Goal: Task Accomplishment & Management: Complete application form

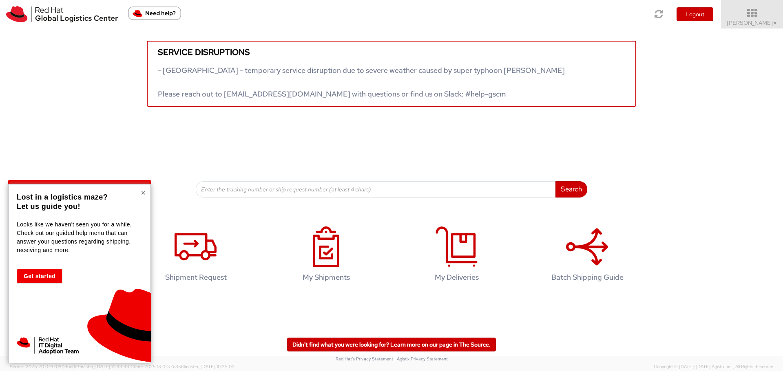
click at [144, 193] on button "×" at bounding box center [143, 193] width 5 height 8
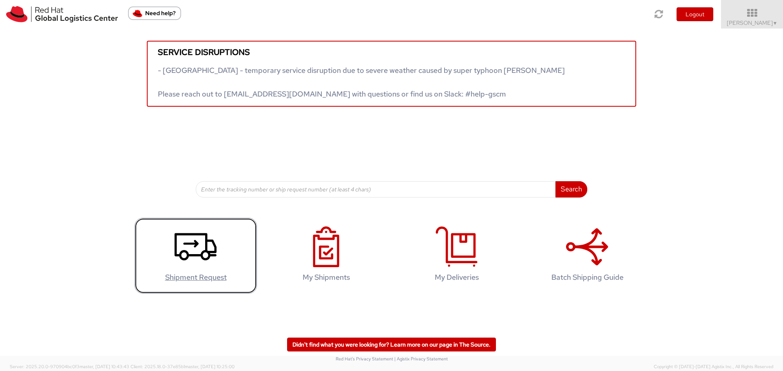
click at [185, 257] on icon at bounding box center [196, 247] width 42 height 41
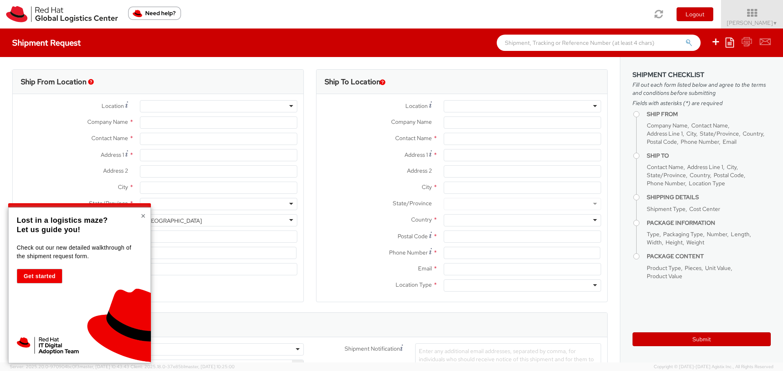
select select "762"
select select
click at [141, 215] on div "× Lost in a logistics maze? Let us guide you! Check out our new detailed walkth…" at bounding box center [79, 286] width 143 height 156
type input "Red Hat Limited"
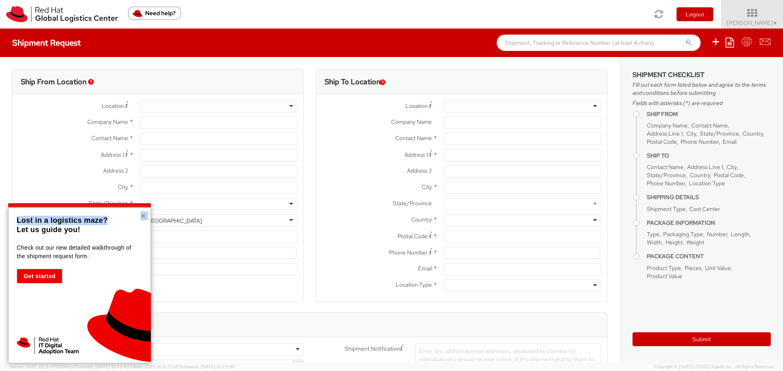
type input "[PERSON_NAME]"
type input "6700 Cork Airport Business Park"
type input "Kinsale Rd"
type input "CORK"
type input "T12 XR60"
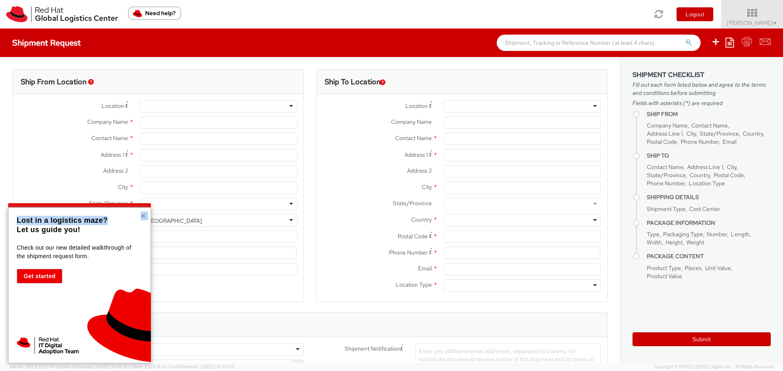
type input "46850554962"
type input "vmathew@redhat.com"
select select "CM"
select select "KGS"
click at [143, 218] on button "×" at bounding box center [143, 216] width 5 height 8
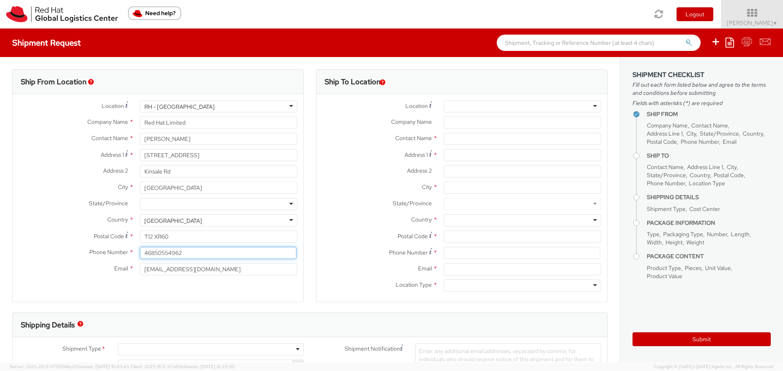
drag, startPoint x: 193, startPoint y: 253, endPoint x: 119, endPoint y: 253, distance: 73.8
click at [119, 253] on div "Phone Number * 46850554962" at bounding box center [158, 253] width 291 height 12
type input "0892477559"
click at [454, 145] on input "text" at bounding box center [522, 139] width 157 height 12
paste input "Red Hat Czech s.r.o."
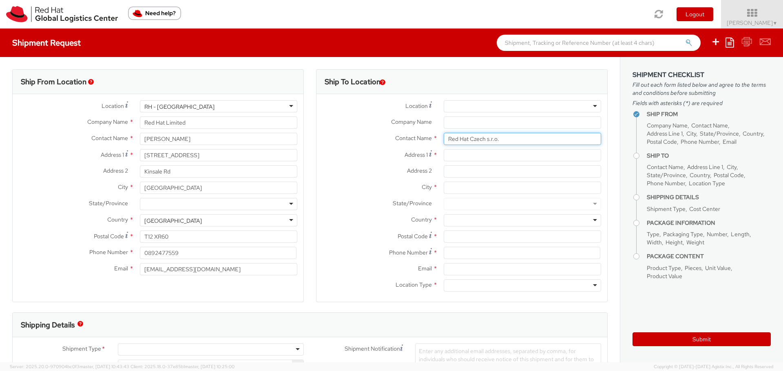
type input "Red Hat Czech s.r.o."
click at [460, 122] on input "Company Name *" at bounding box center [522, 123] width 157 height 12
paste input "Red Hat Czech s.r.o."
type input "Red Hat Czech s.r.o."
drag, startPoint x: 503, startPoint y: 136, endPoint x: 423, endPoint y: 138, distance: 80.3
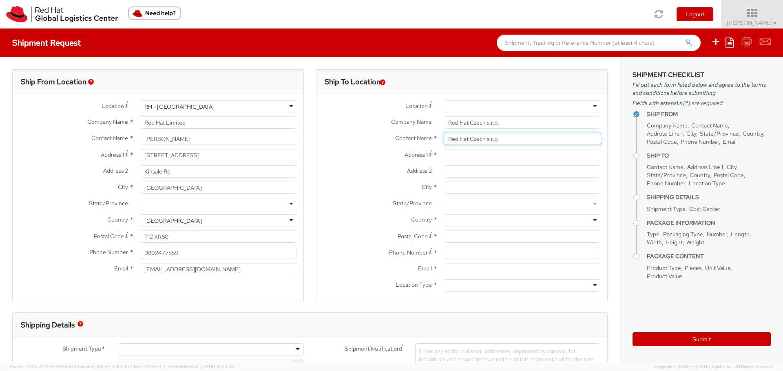
click at [423, 138] on div "Contact Name * Red Hat Czech s.r.o." at bounding box center [461, 139] width 291 height 12
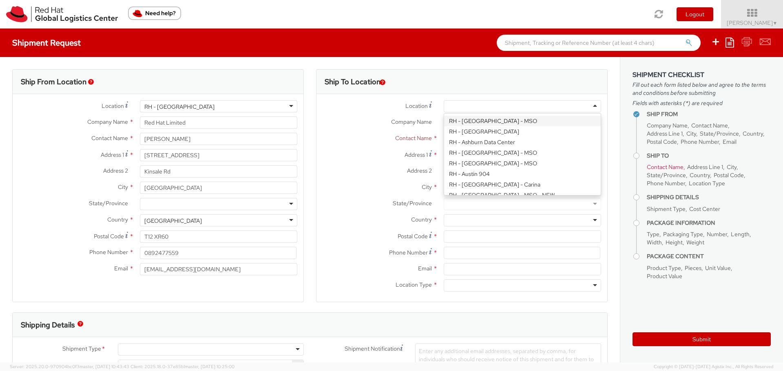
click at [572, 105] on div at bounding box center [522, 106] width 157 height 12
type input "Purkynova 647/111"
type input "BRNO"
type input "621 00"
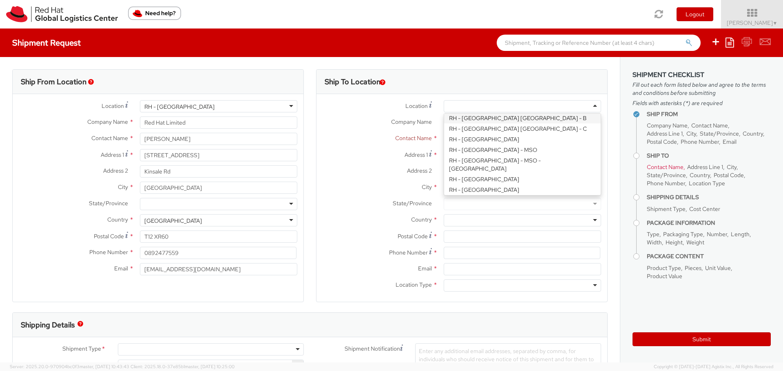
type input "420 532 294 555"
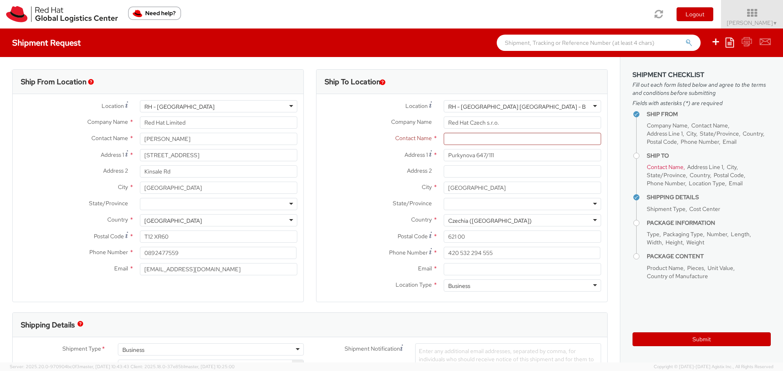
scroll to position [0, 0]
click at [459, 142] on input "text" at bounding box center [522, 139] width 157 height 12
click at [485, 141] on input "text" at bounding box center [522, 139] width 157 height 12
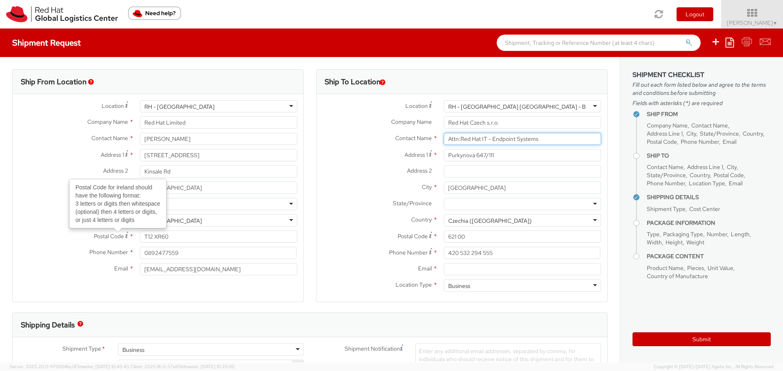
type input "Attn:Red Hat IT - Endpoint Systems"
drag, startPoint x: 148, startPoint y: 256, endPoint x: 139, endPoint y: 256, distance: 9.4
click at [140, 256] on input "0892477559" at bounding box center [218, 253] width 157 height 12
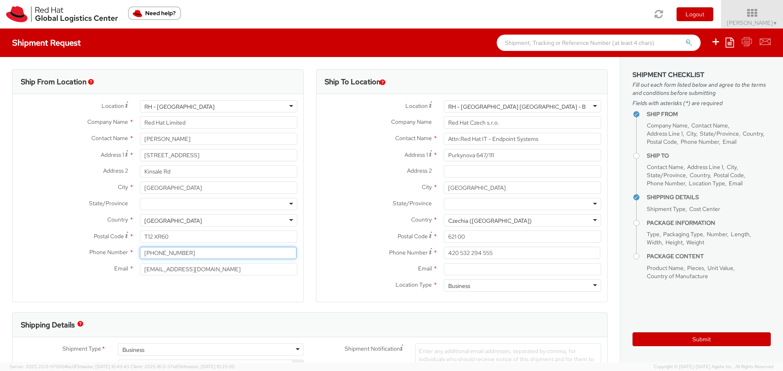
type input "+353892477559"
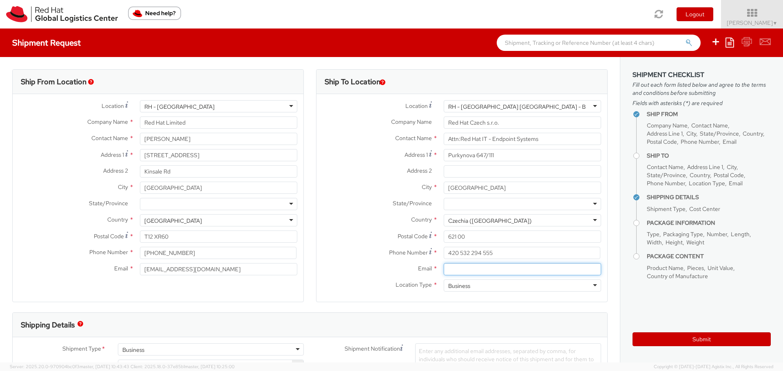
click at [479, 272] on input "Email *" at bounding box center [522, 269] width 157 height 12
click at [454, 273] on input "Email *" at bounding box center [522, 269] width 157 height 12
paste input "laptop-return@redhat.com"
type input "laptop-return@redhat.com"
click at [319, 188] on label "City *" at bounding box center [376, 187] width 121 height 11
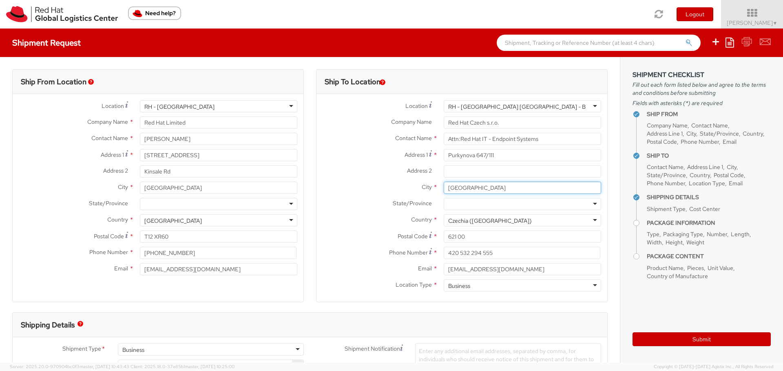
click at [444, 188] on input "BRNO" at bounding box center [522, 188] width 157 height 12
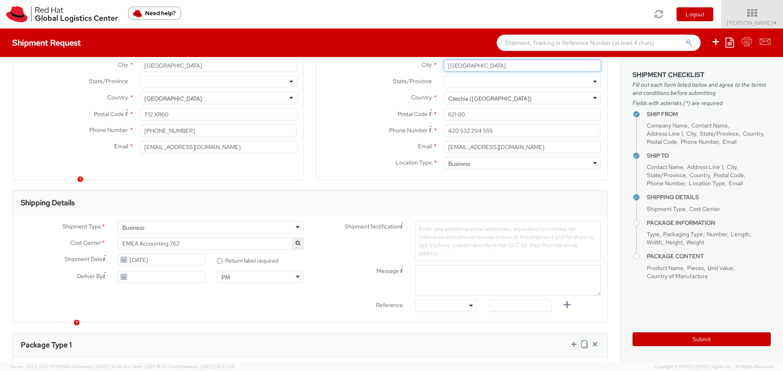
scroll to position [163, 0]
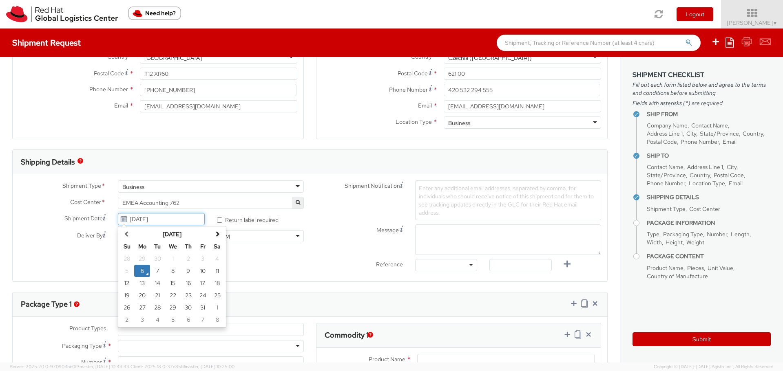
click at [166, 217] on input "10/06/2025" at bounding box center [161, 219] width 87 height 12
click at [172, 286] on td "15" at bounding box center [173, 283] width 16 height 12
type input "10/15/2025"
click at [175, 221] on input "10/15/2025" at bounding box center [161, 219] width 87 height 12
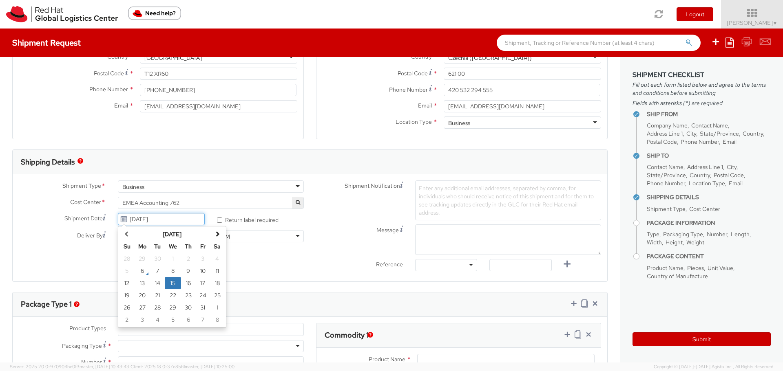
click at [173, 284] on td "15" at bounding box center [173, 283] width 16 height 12
click at [216, 283] on div "Ship From Location Location * RH - Cork RH - Cork RH - Amsterdam - MSO RH - Ams…" at bounding box center [310, 277] width 620 height 766
click at [217, 222] on input "* Return label required" at bounding box center [219, 220] width 5 height 5
checkbox input "true"
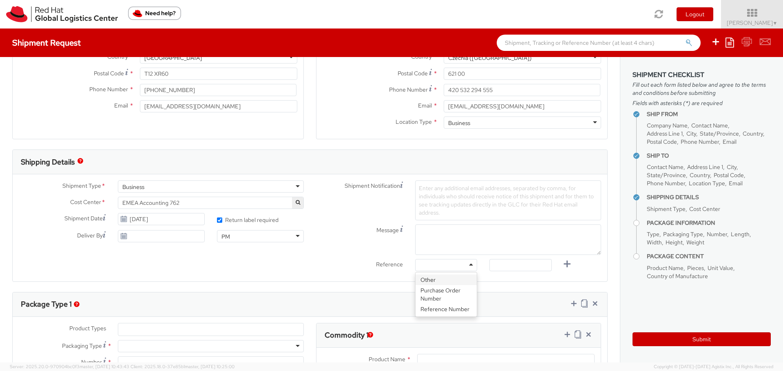
click at [466, 267] on div at bounding box center [446, 265] width 62 height 12
click at [358, 215] on div "Shipment Notification Enter any additional email addresses, separated by comma,…" at bounding box center [458, 201] width 297 height 40
click at [419, 207] on span "Enter any additional email addresses, separated by comma, for individuals who s…" at bounding box center [506, 201] width 175 height 32
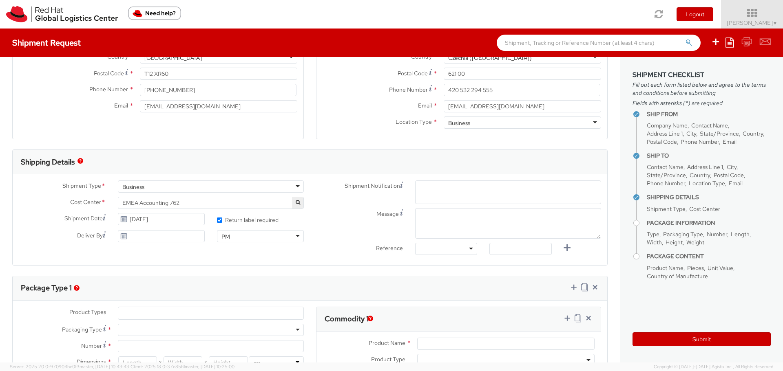
click at [424, 196] on span "Enter any additional email addresses, separated by comma, for individuals who s…" at bounding box center [508, 202] width 179 height 33
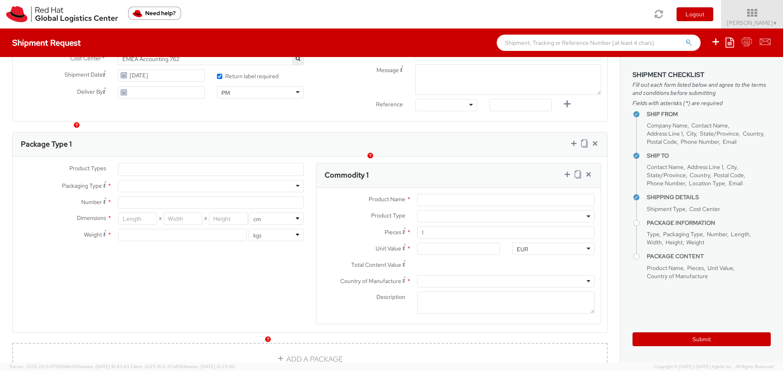
scroll to position [326, 0]
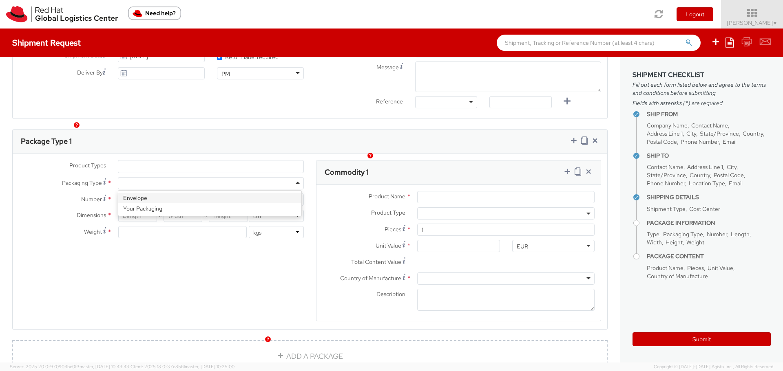
click at [193, 167] on div "Product Types * Documents Docking Station Laptop Monitor Other Hardware Server …" at bounding box center [161, 203] width 297 height 86
click at [173, 274] on div "Product Types * Documents Docking Station Laptop Monitor Other Hardware Server …" at bounding box center [310, 246] width 595 height 172
click at [271, 274] on div "Product Types * Documents Docking Station Laptop Monitor Other Hardware Server …" at bounding box center [310, 246] width 595 height 172
click at [293, 143] on div "Package Type 1" at bounding box center [310, 142] width 595 height 24
click at [506, 139] on div "Package Type 1" at bounding box center [310, 142] width 595 height 24
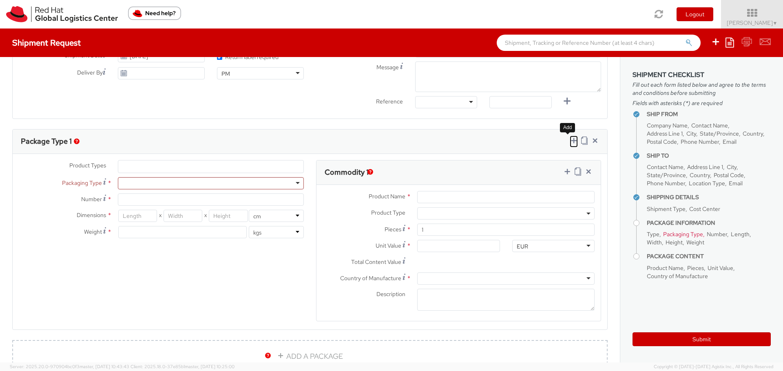
click at [570, 140] on icon at bounding box center [574, 141] width 8 height 8
select select
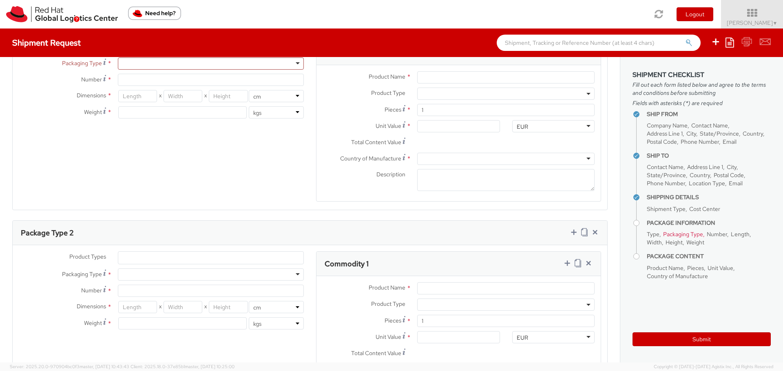
scroll to position [449, 0]
click at [584, 264] on icon at bounding box center [588, 261] width 8 height 8
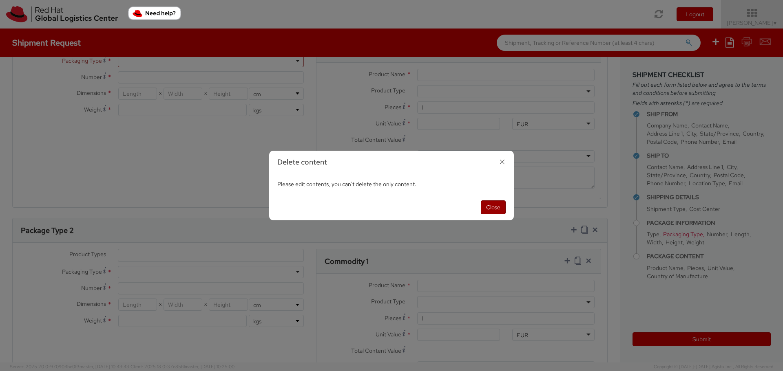
click at [495, 208] on button "Close" at bounding box center [493, 208] width 25 height 14
select select
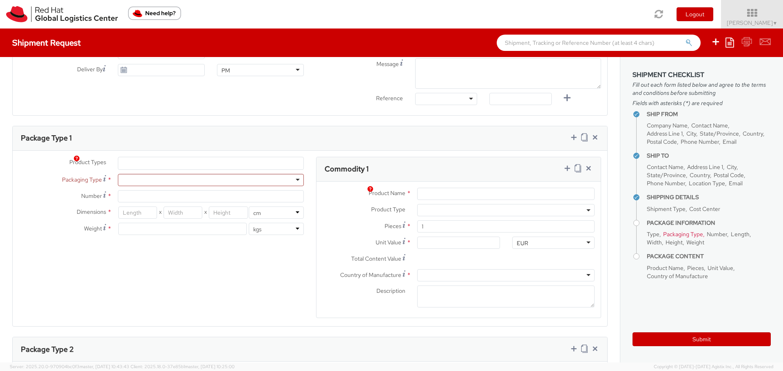
scroll to position [338, 0]
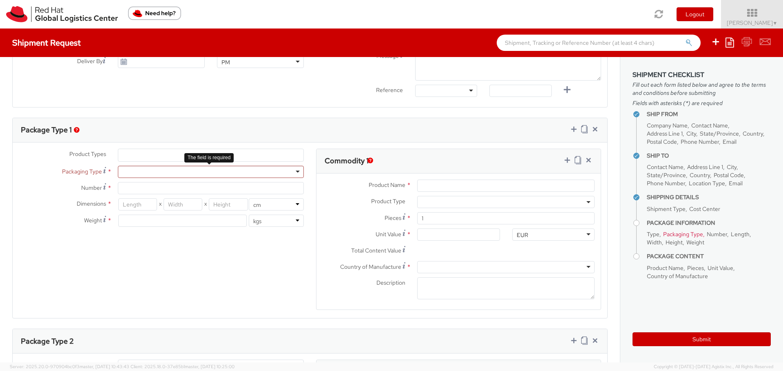
click at [262, 175] on div at bounding box center [211, 172] width 186 height 12
type input "1"
type input "24.13"
type input "31.75"
type input "0.64"
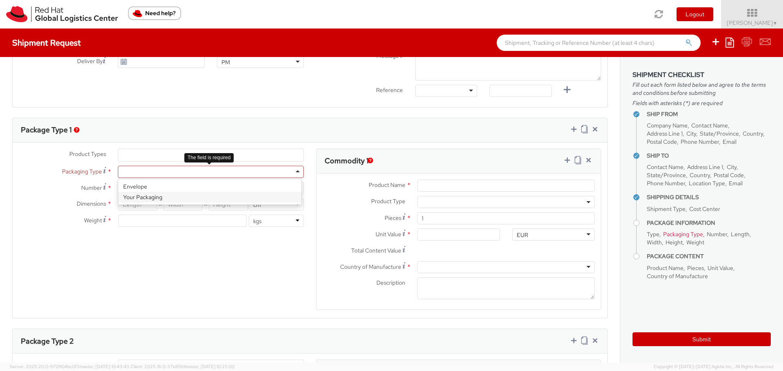
type input "0.5"
click at [177, 174] on div "Envelope" at bounding box center [211, 172] width 186 height 12
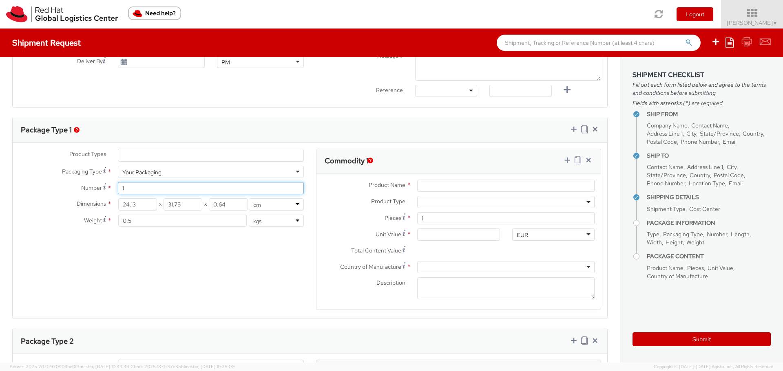
click at [159, 190] on input "1" at bounding box center [211, 188] width 186 height 12
drag, startPoint x: 144, startPoint y: 190, endPoint x: 85, endPoint y: 188, distance: 58.3
click at [85, 188] on div "Number * 1" at bounding box center [161, 188] width 297 height 12
click at [179, 173] on div "Your Packaging" at bounding box center [211, 172] width 186 height 12
type input "1"
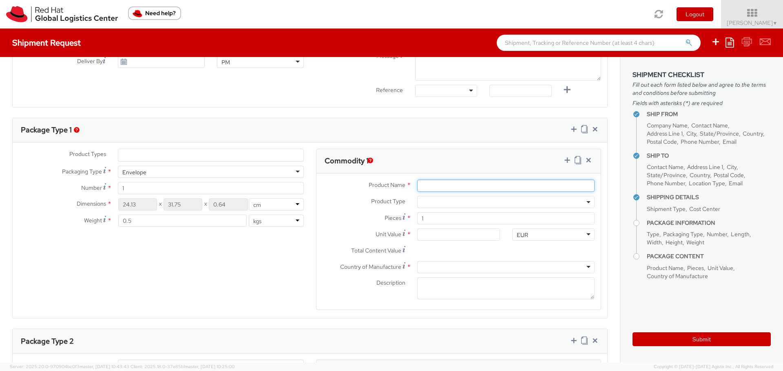
click at [462, 183] on input "Product Name *" at bounding box center [505, 186] width 177 height 12
click at [437, 240] on input "Unit Value *" at bounding box center [458, 235] width 82 height 12
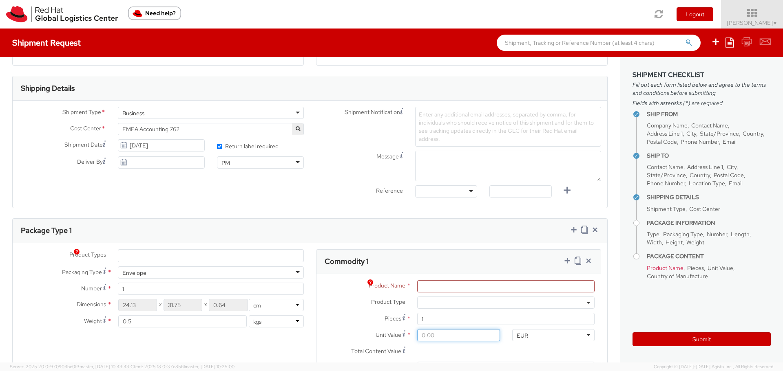
scroll to position [215, 0]
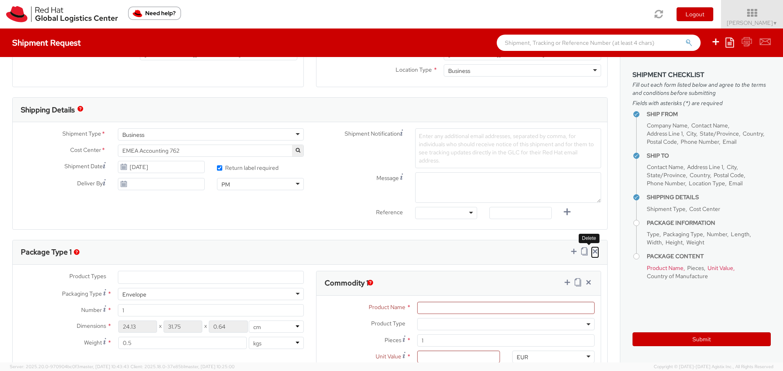
click at [591, 254] on icon at bounding box center [595, 252] width 8 height 8
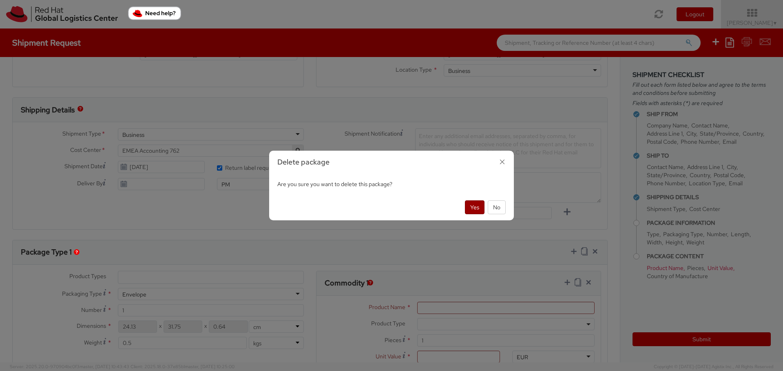
click at [475, 210] on button "Yes" at bounding box center [475, 208] width 20 height 14
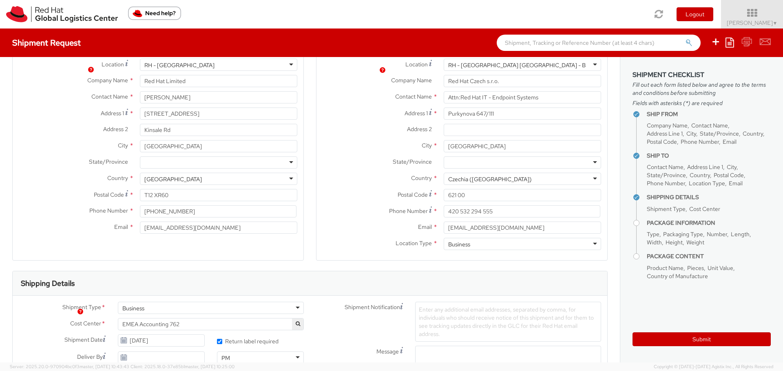
scroll to position [204, 0]
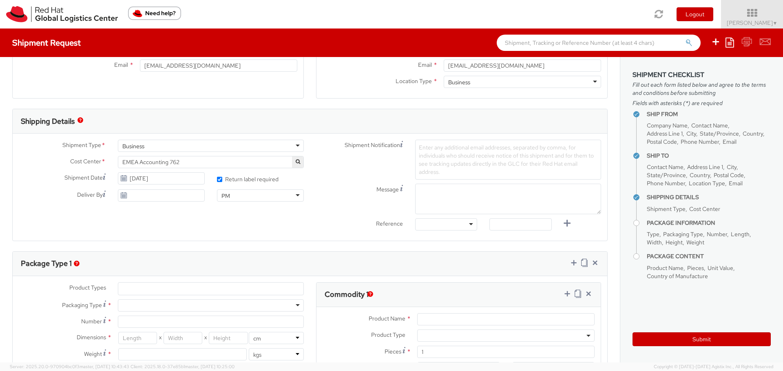
click at [76, 263] on img "button" at bounding box center [77, 264] width 6 height 6
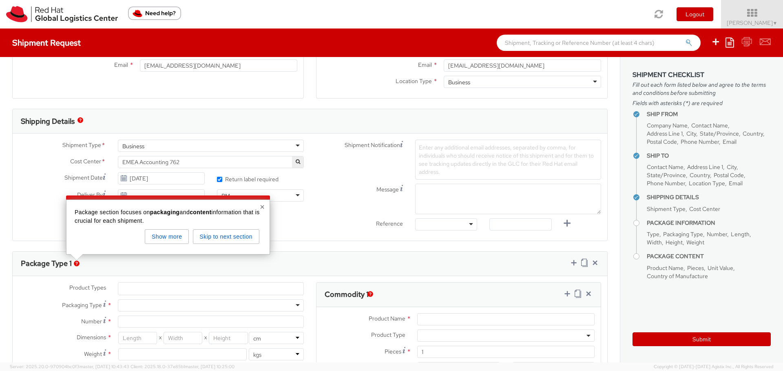
click at [265, 207] on div "× Package section focuses on packaging and content information that is crucial …" at bounding box center [168, 227] width 204 height 55
click at [263, 207] on button "×" at bounding box center [262, 207] width 5 height 8
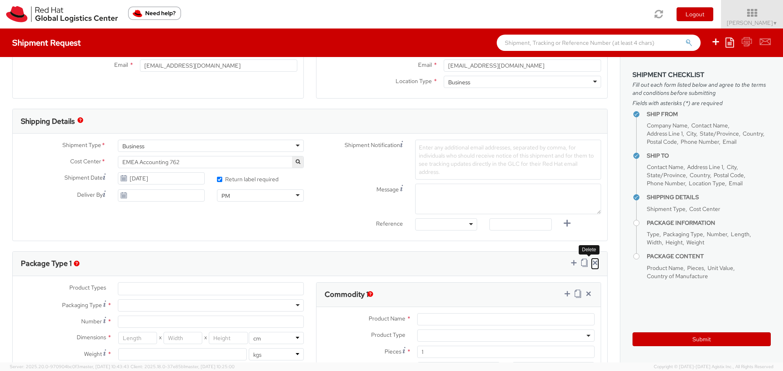
click at [591, 265] on icon at bounding box center [595, 263] width 8 height 8
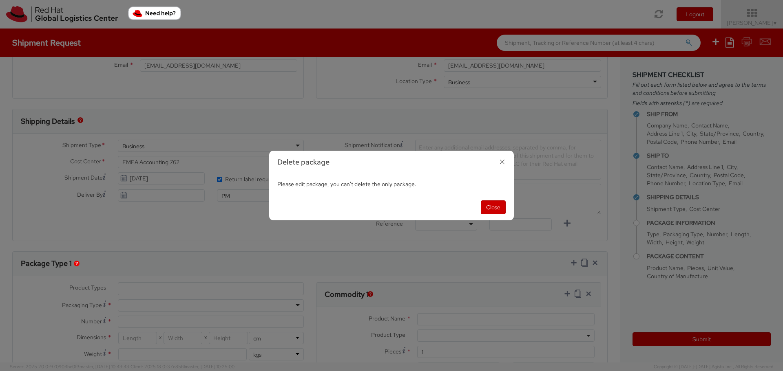
click at [501, 163] on icon "button" at bounding box center [502, 162] width 12 height 12
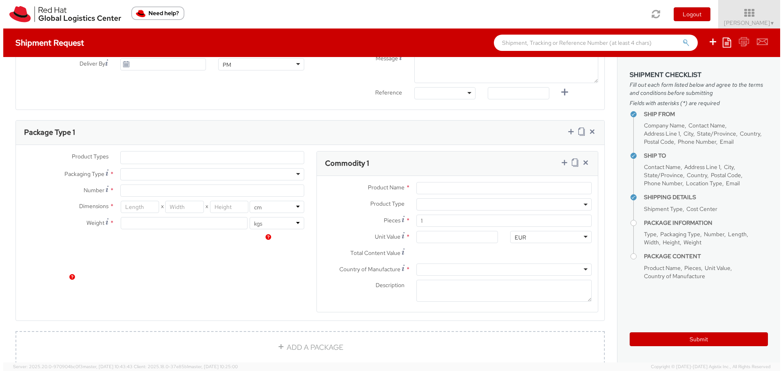
scroll to position [330, 0]
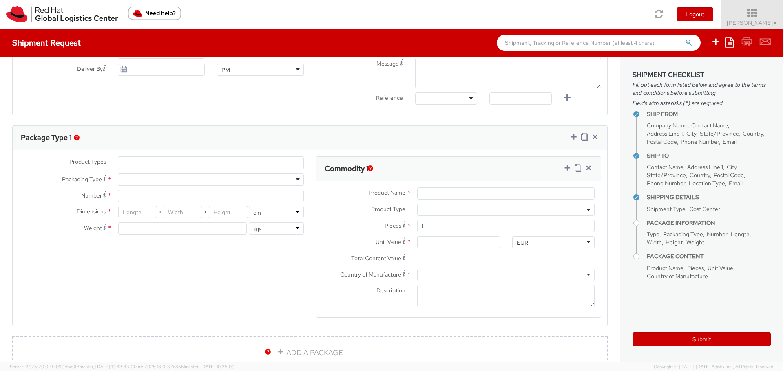
click at [369, 168] on img "button" at bounding box center [370, 169] width 6 height 6
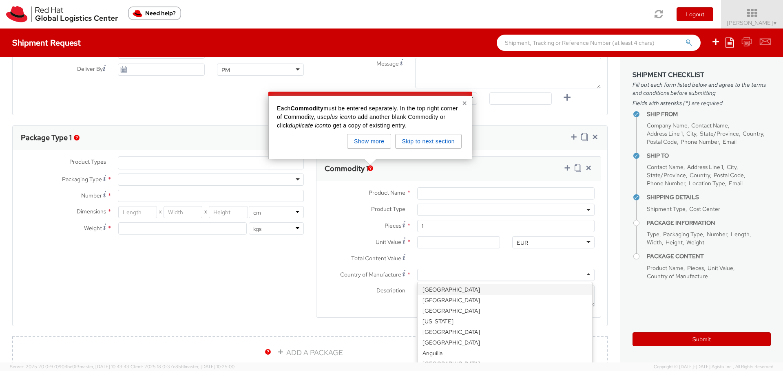
click at [442, 275] on div at bounding box center [505, 275] width 177 height 12
click at [332, 277] on label "Country of Manufacture *" at bounding box center [363, 274] width 95 height 11
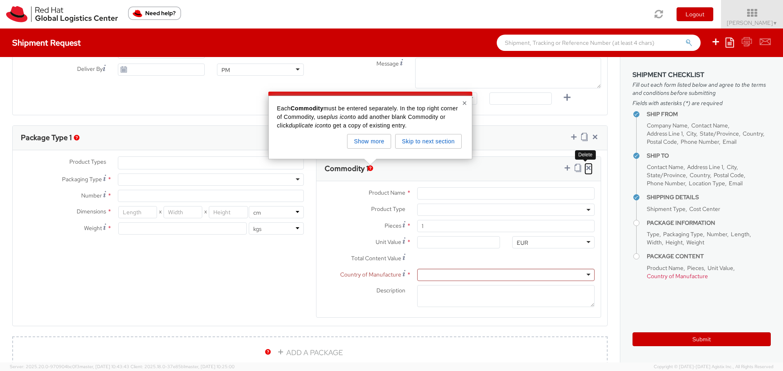
click at [584, 170] on icon at bounding box center [588, 168] width 8 height 8
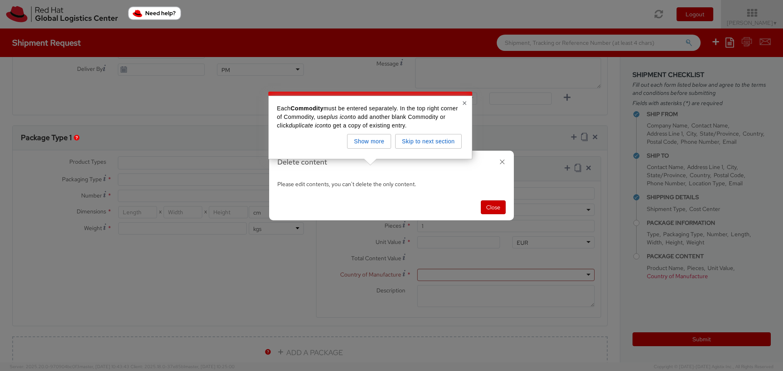
click at [464, 104] on button "×" at bounding box center [464, 103] width 5 height 8
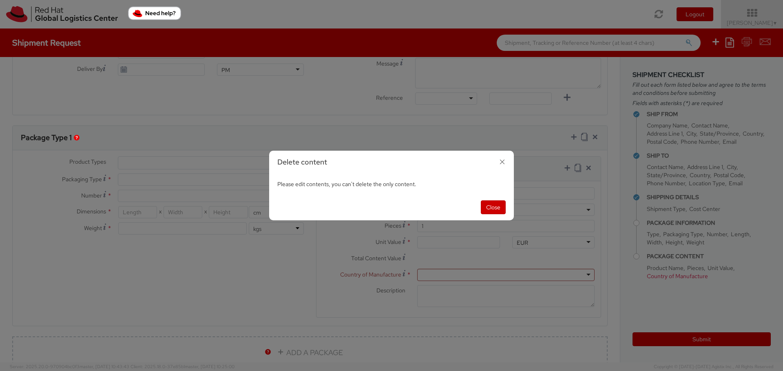
click at [503, 164] on icon "button" at bounding box center [502, 162] width 12 height 12
select select
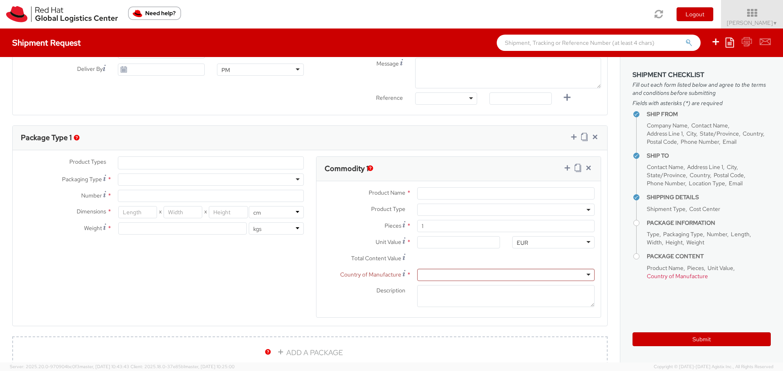
click at [676, 277] on span "Country of Manufacture" at bounding box center [677, 276] width 61 height 7
click at [684, 257] on h4 "Package Content" at bounding box center [709, 257] width 124 height 6
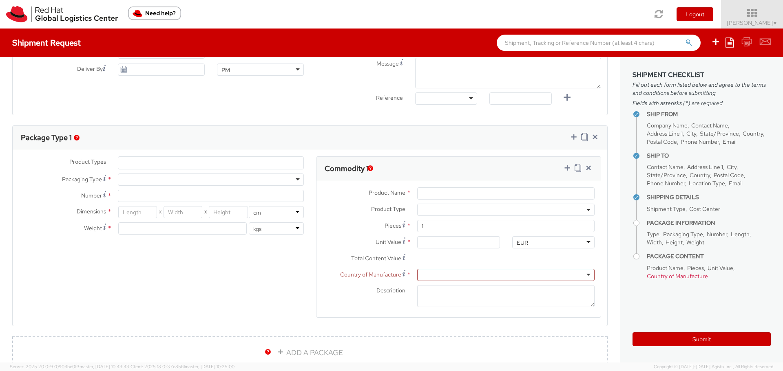
click at [686, 240] on span "Weight" at bounding box center [695, 242] width 18 height 7
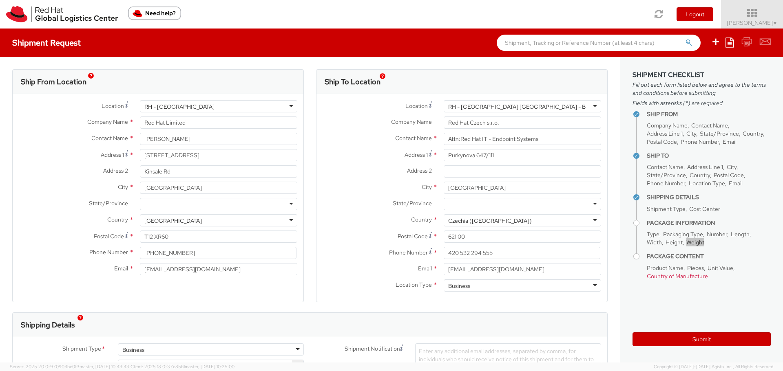
scroll to position [163, 0]
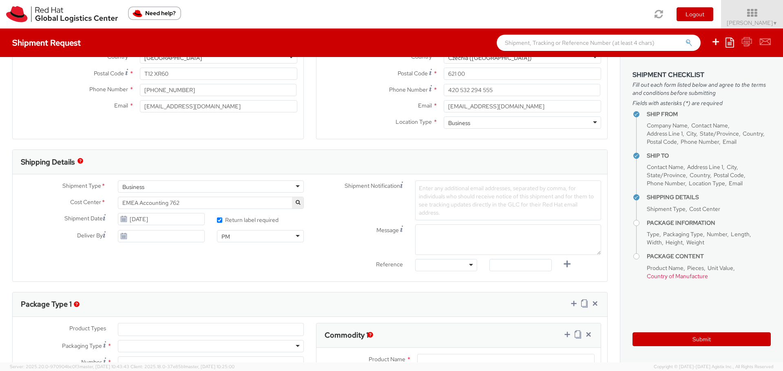
click at [440, 261] on div at bounding box center [446, 265] width 62 height 12
click at [532, 270] on input "text" at bounding box center [520, 265] width 62 height 12
paste input "RITM"
type input "RITM"
click at [512, 281] on div "Shipment Type * Business Business Business Cost Center * EMEA Accounting 762 EM…" at bounding box center [310, 228] width 595 height 107
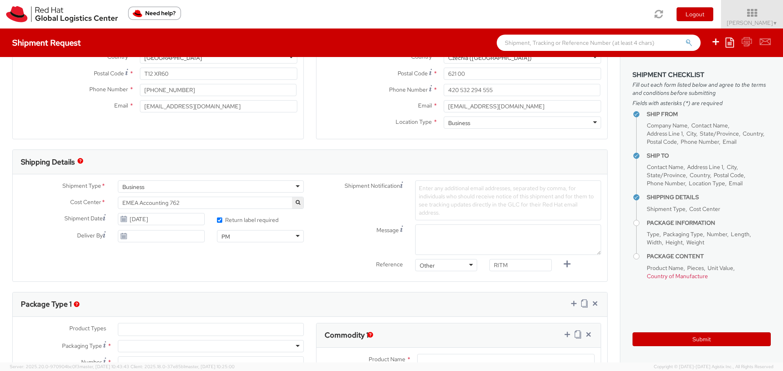
click at [437, 192] on div "Enter any additional email addresses, separated by comma, for individuals who s…" at bounding box center [508, 201] width 186 height 40
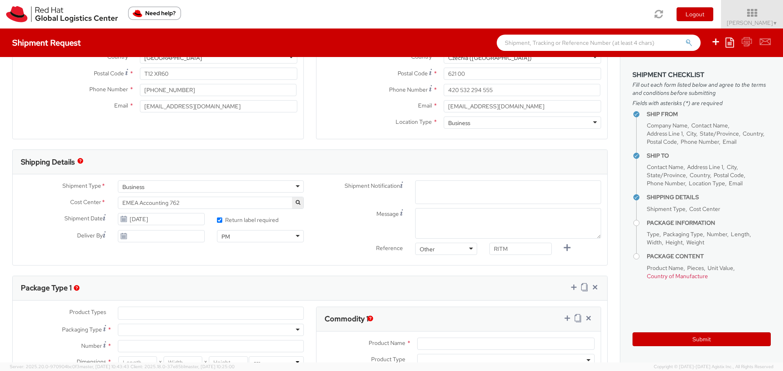
paste input "emea-eshub@redhat.com"
type input "emea-eshub@redhat.com"
click at [438, 191] on div "Enter any additional email addresses, separated by comma, for individuals who s…" at bounding box center [508, 193] width 186 height 24
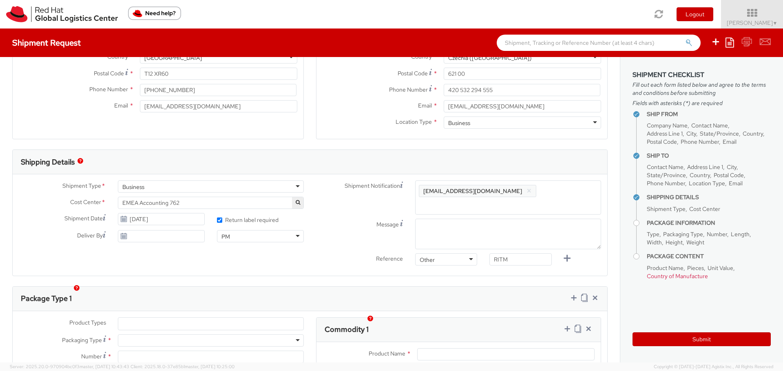
click at [525, 190] on span "Enter any additional email addresses, separated by comma, for individuals who s…" at bounding box center [508, 202] width 179 height 33
type input "vmathew@redhat.com"
click at [501, 192] on span "Enter any additional email addresses, separated by comma, for individuals who s…" at bounding box center [508, 202] width 179 height 33
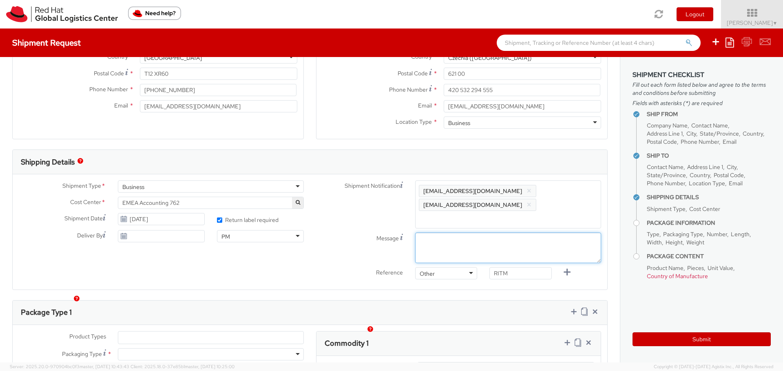
click at [441, 233] on textarea "Message" at bounding box center [508, 248] width 186 height 31
click at [498, 235] on textarea "Message" at bounding box center [508, 248] width 186 height 31
click at [430, 233] on textarea "Message" at bounding box center [508, 248] width 186 height 31
type textarea "15/10/2025 Afternoon"
click at [298, 262] on div "Shipment Type * Business Business Business Cost Center * EMEA Accounting 762 EM…" at bounding box center [310, 232] width 595 height 103
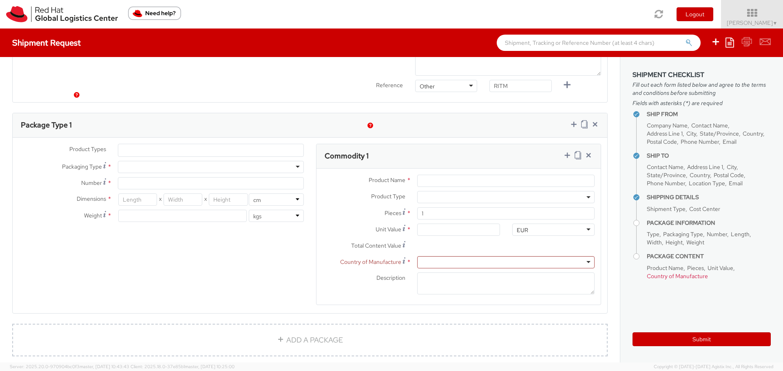
scroll to position [367, 0]
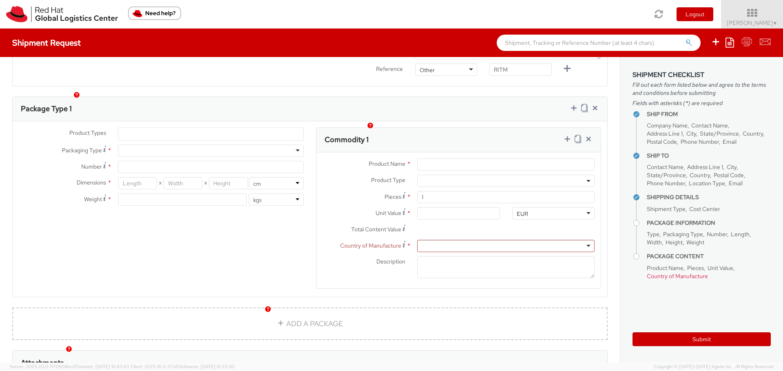
click at [257, 261] on div "Product Types * Documents Docking Station Laptop Monitor Other Hardware Server …" at bounding box center [310, 214] width 595 height 172
click at [186, 145] on div at bounding box center [211, 151] width 186 height 12
click at [140, 161] on input "Number *" at bounding box center [211, 167] width 186 height 12
click at [293, 161] on input "Number *" at bounding box center [211, 167] width 186 height 12
type input "1"
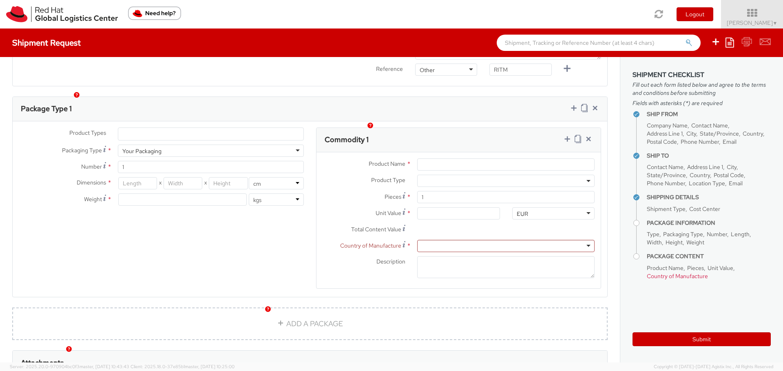
click at [154, 214] on div "Product Types * Documents Docking Station Laptop Monitor Other Hardware Server …" at bounding box center [310, 214] width 595 height 172
click at [133, 177] on input "number" at bounding box center [137, 183] width 39 height 12
type input "46"
type input "30"
type input "13"
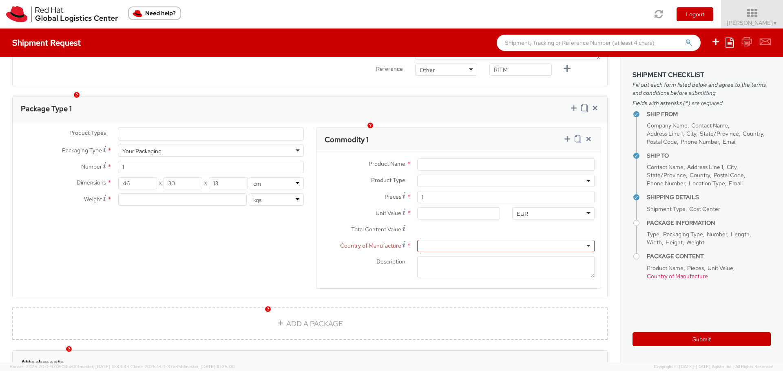
click at [142, 221] on div "Product Types * Documents Docking Station Laptop Monitor Other Hardware Server …" at bounding box center [310, 214] width 595 height 172
click at [159, 194] on input "number" at bounding box center [182, 200] width 128 height 12
type input "4"
click at [456, 159] on input "Product Name *" at bounding box center [505, 165] width 177 height 12
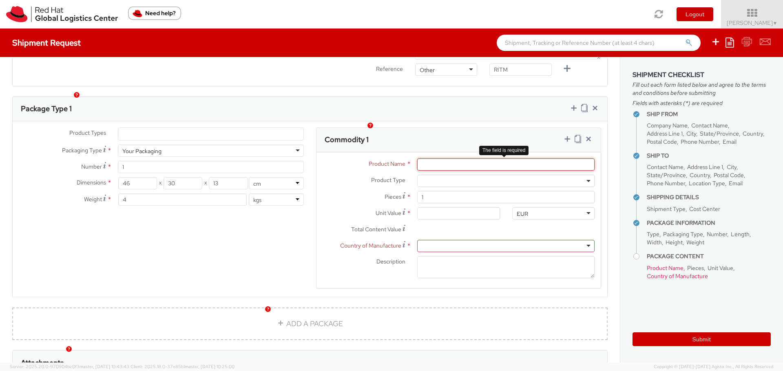
click at [449, 159] on input "Product Name *" at bounding box center [505, 165] width 177 height 12
paste input "Lenovo"
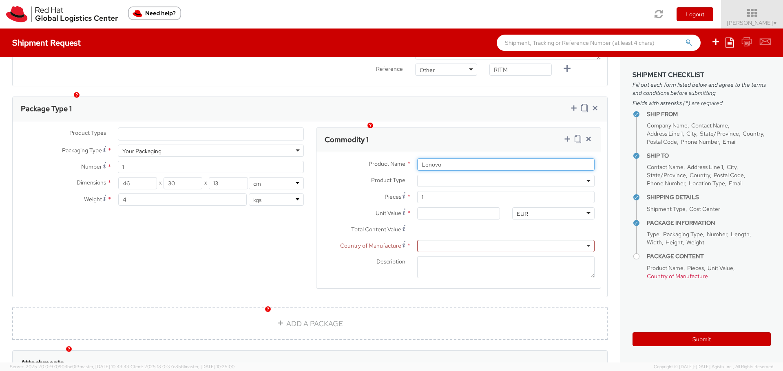
click at [463, 159] on input "Lenovo" at bounding box center [505, 165] width 177 height 12
type input "Lenovo"
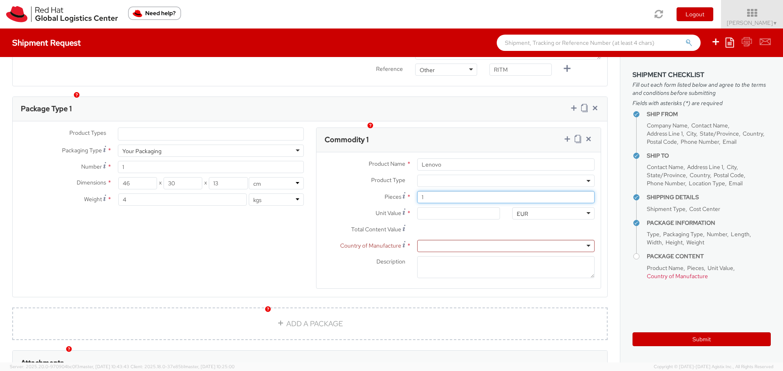
click at [442, 191] on input "1" at bounding box center [505, 197] width 177 height 12
click at [434, 208] on input "Unit Value *" at bounding box center [458, 214] width 82 height 12
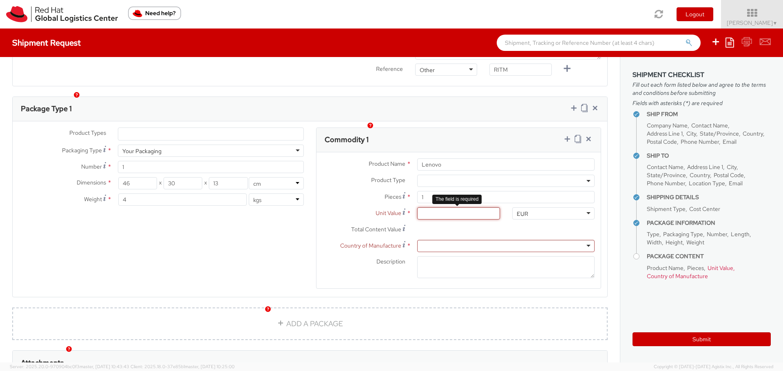
click at [430, 208] on input "Unit Value *" at bounding box center [458, 214] width 82 height 12
paste input "500.00"
type input "500.00"
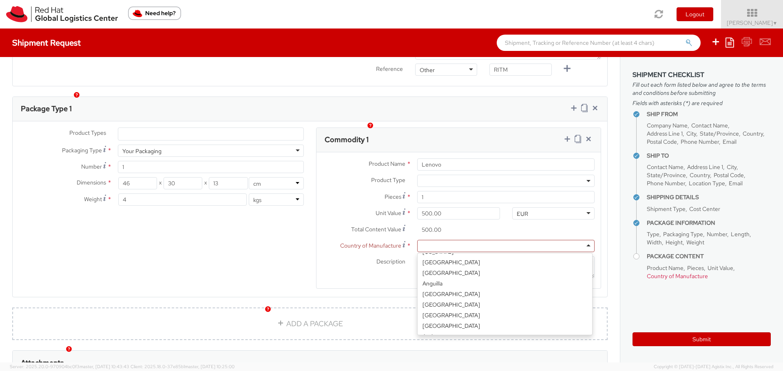
click at [442, 240] on div at bounding box center [505, 246] width 177 height 12
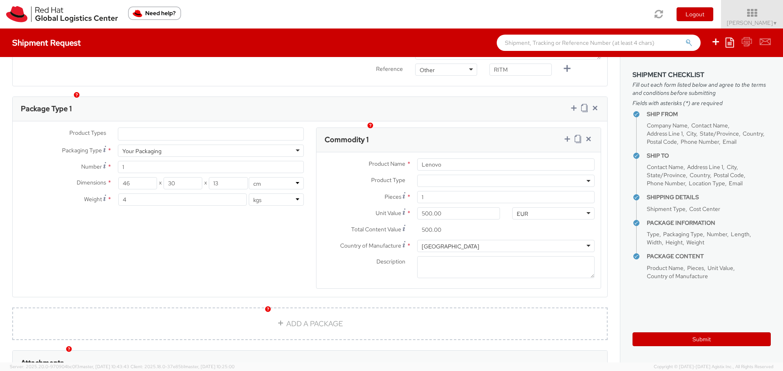
click at [446, 274] on div "Product Name * Lenovo Product Type * Documents Docking Station Laptop Monitor O…" at bounding box center [458, 221] width 284 height 137
click at [475, 159] on input "Lenovo" at bounding box center [505, 165] width 177 height 12
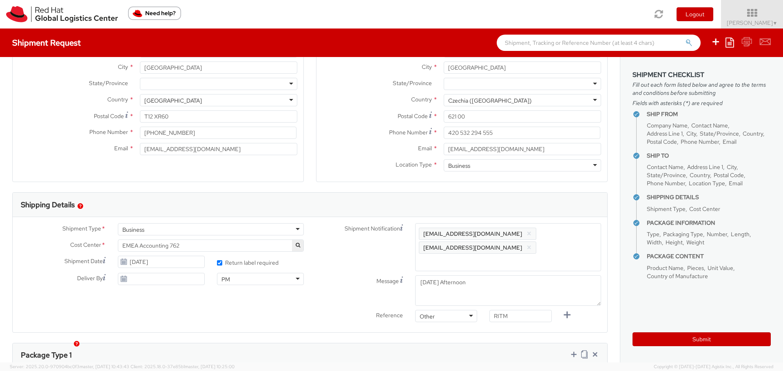
scroll to position [80, 0]
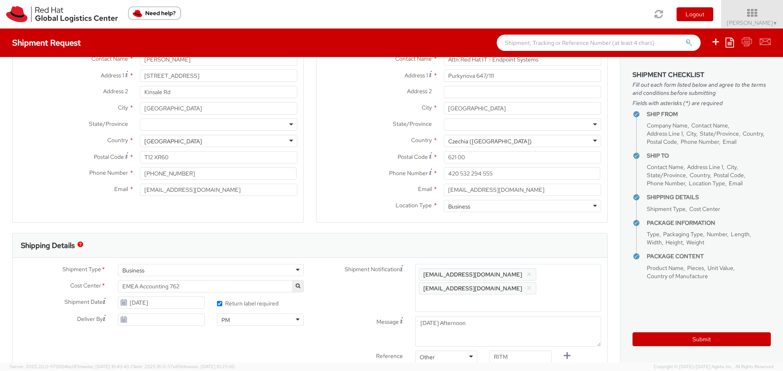
type input "Lenovo ThinkPad T14s"
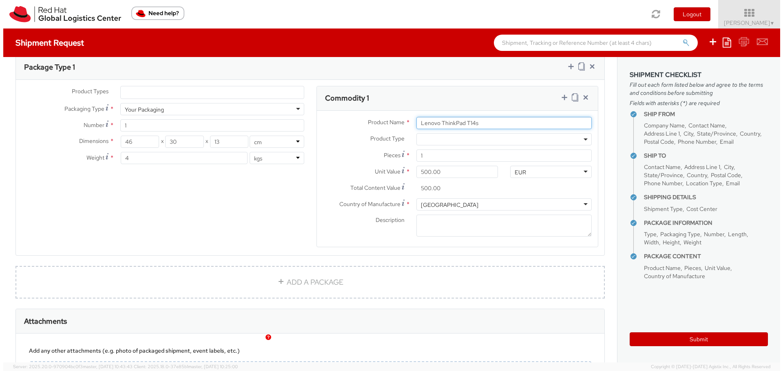
scroll to position [324, 0]
